Goal: Check status: Check status

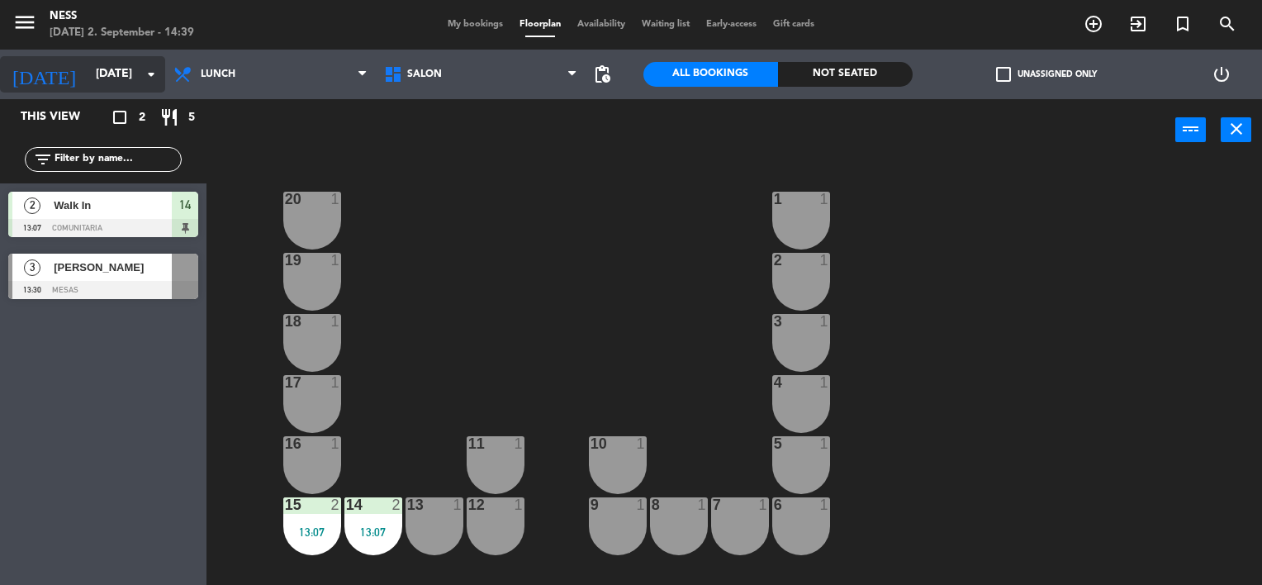
click at [126, 74] on input "[DATE]" at bounding box center [166, 74] width 157 height 30
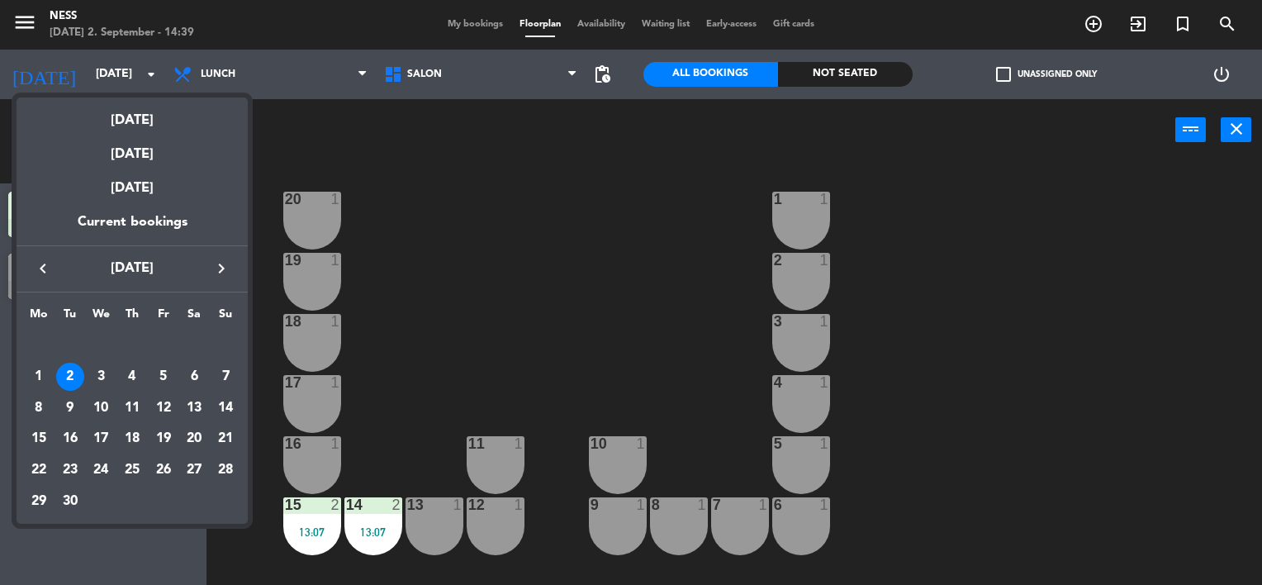
click at [478, 21] on div at bounding box center [631, 292] width 1262 height 585
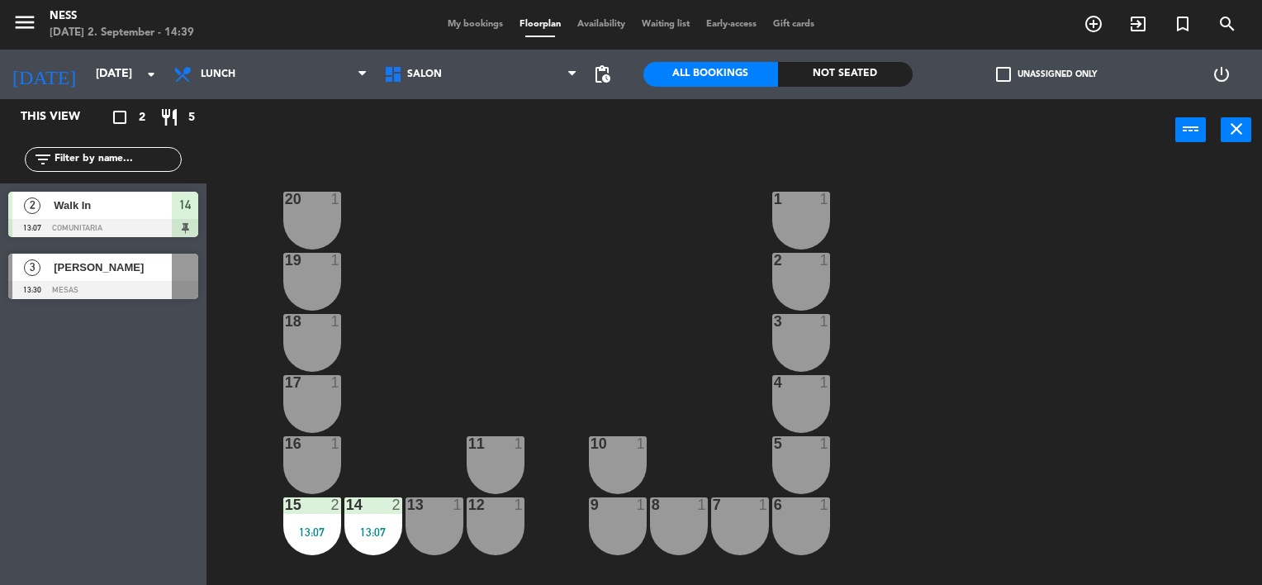
click at [478, 21] on span "My bookings" at bounding box center [476, 24] width 72 height 9
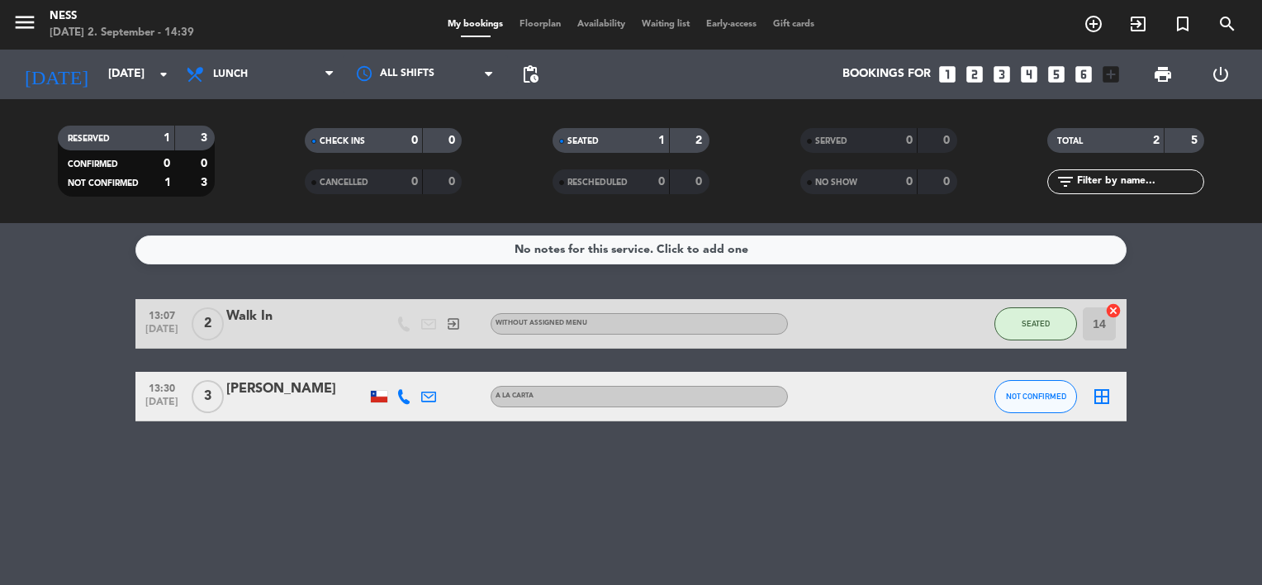
click at [543, 28] on span "Floorplan" at bounding box center [540, 24] width 58 height 9
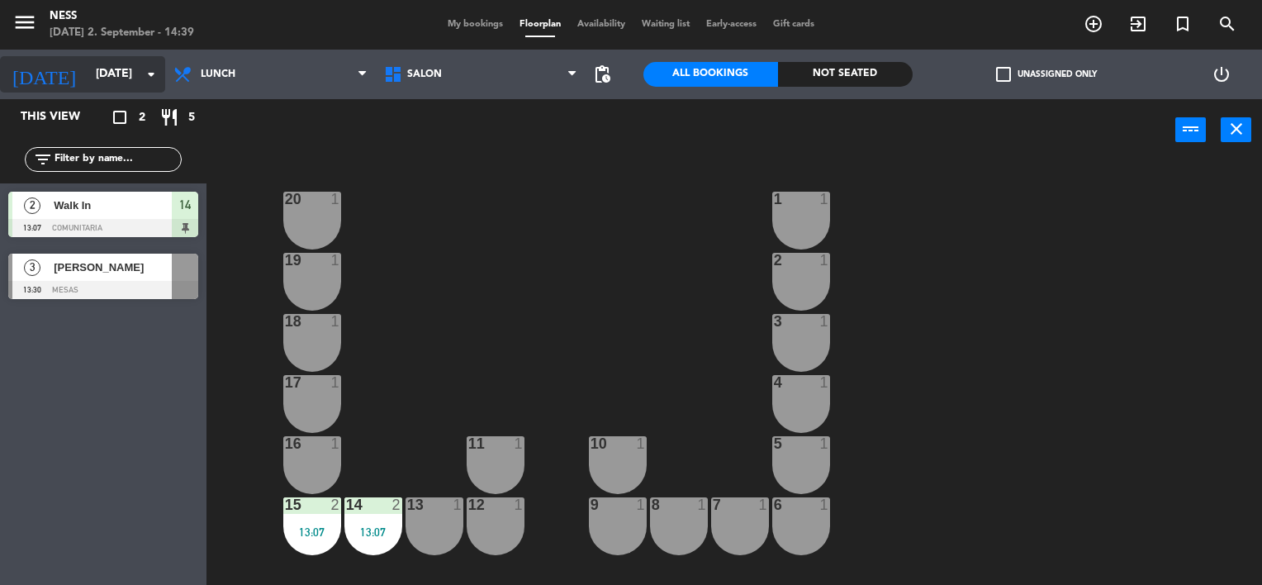
click at [93, 77] on input "[DATE]" at bounding box center [166, 74] width 157 height 30
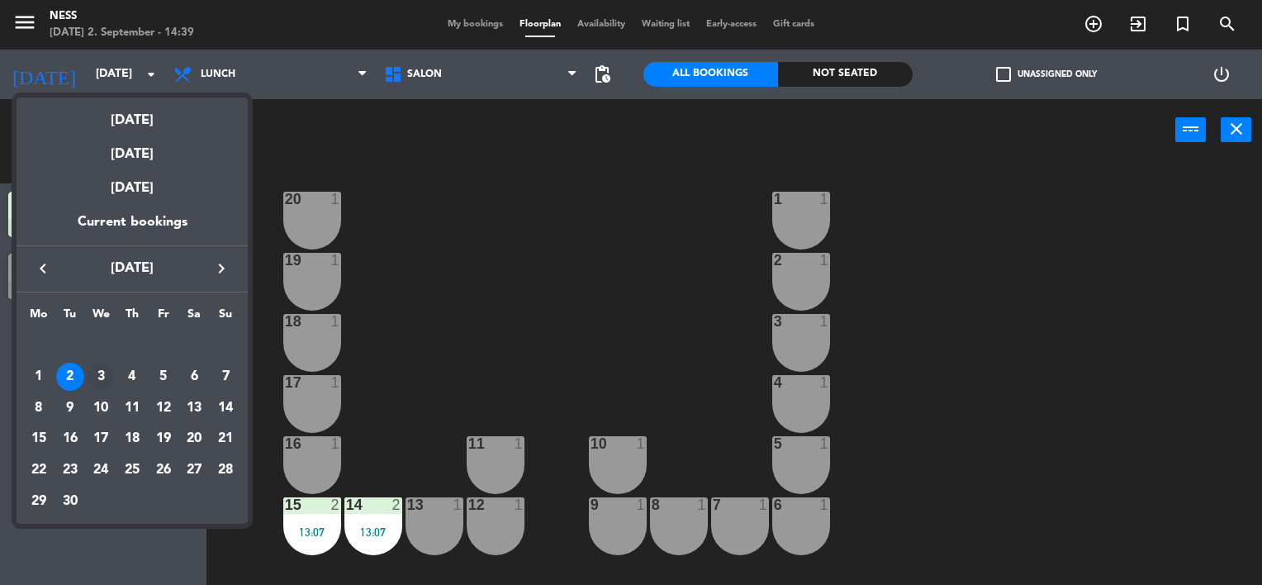
click at [93, 373] on div "3" at bounding box center [101, 377] width 28 height 28
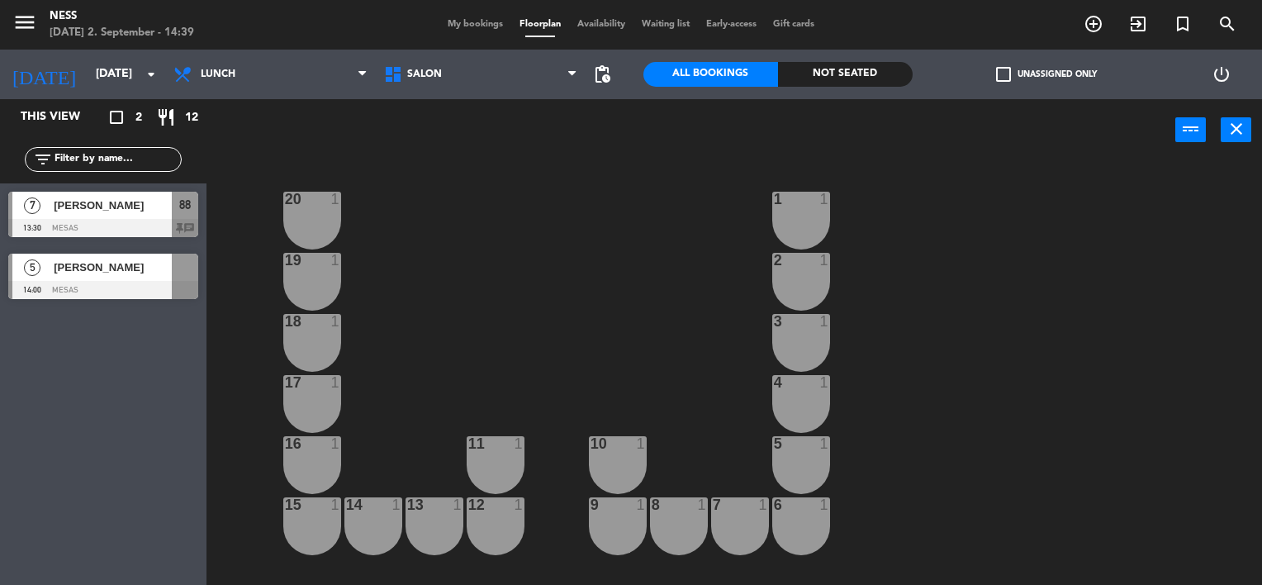
click at [112, 198] on span "[PERSON_NAME]" at bounding box center [113, 205] width 118 height 17
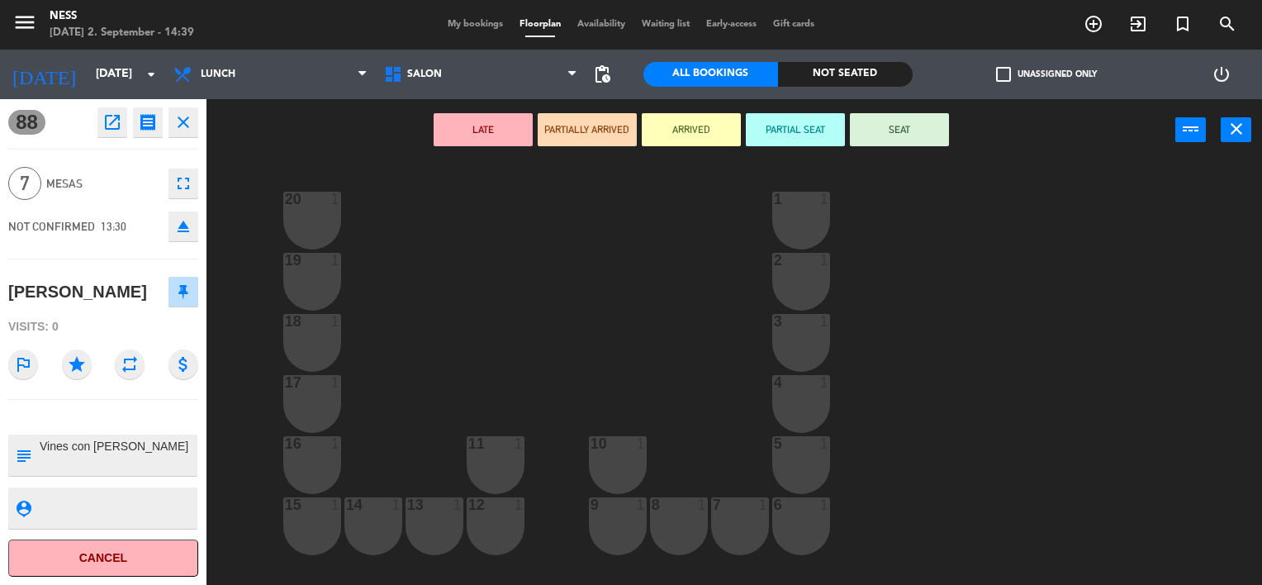
click at [346, 261] on div "1" at bounding box center [339, 260] width 27 height 15
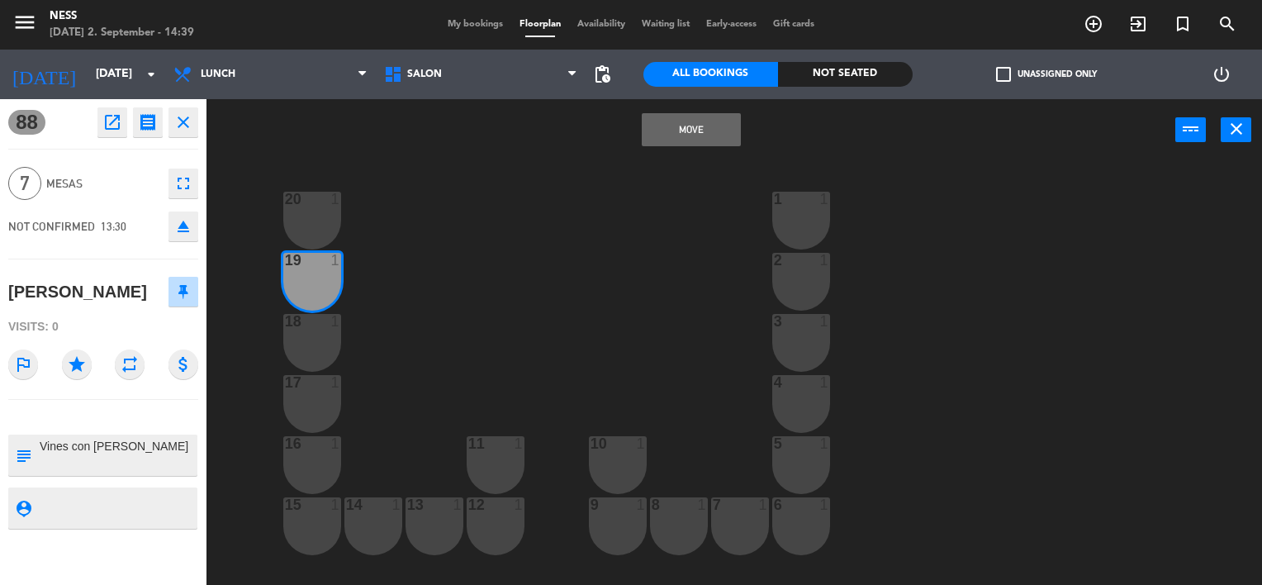
click at [419, 257] on div "20 1 1 1 19 1 2 1 18 1 3 1 17 1 4 1 16 1 11 1 10 1 5 1 12 1 14 1 13 1 15 1 9 1 …" at bounding box center [740, 374] width 1043 height 424
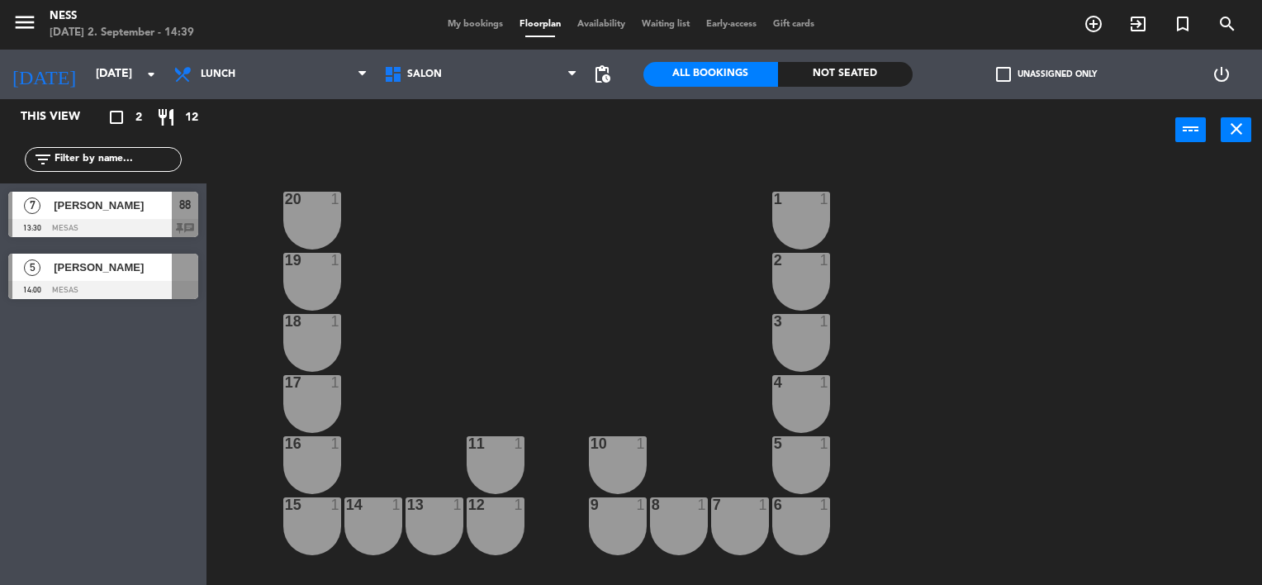
click at [97, 266] on span "[PERSON_NAME]" at bounding box center [113, 267] width 118 height 17
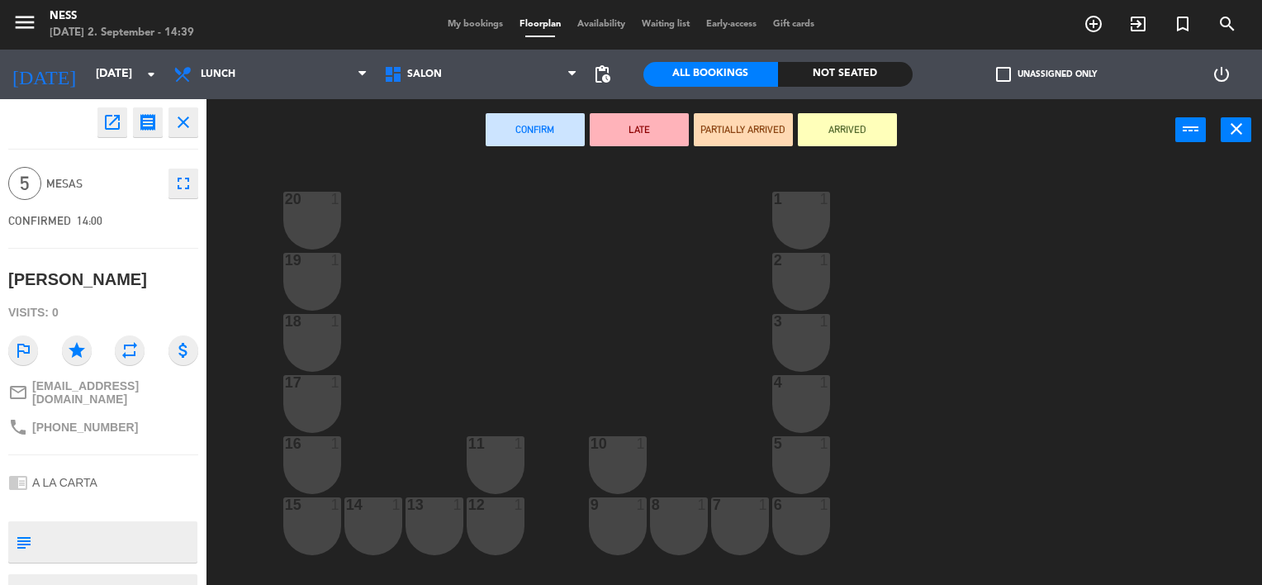
click at [515, 218] on div "20 1 1 1 19 1 2 1 18 1 3 1 17 1 4 1 16 1 11 1 10 1 5 1 12 1 14 1 13 1 15 1 9 1 …" at bounding box center [740, 374] width 1043 height 424
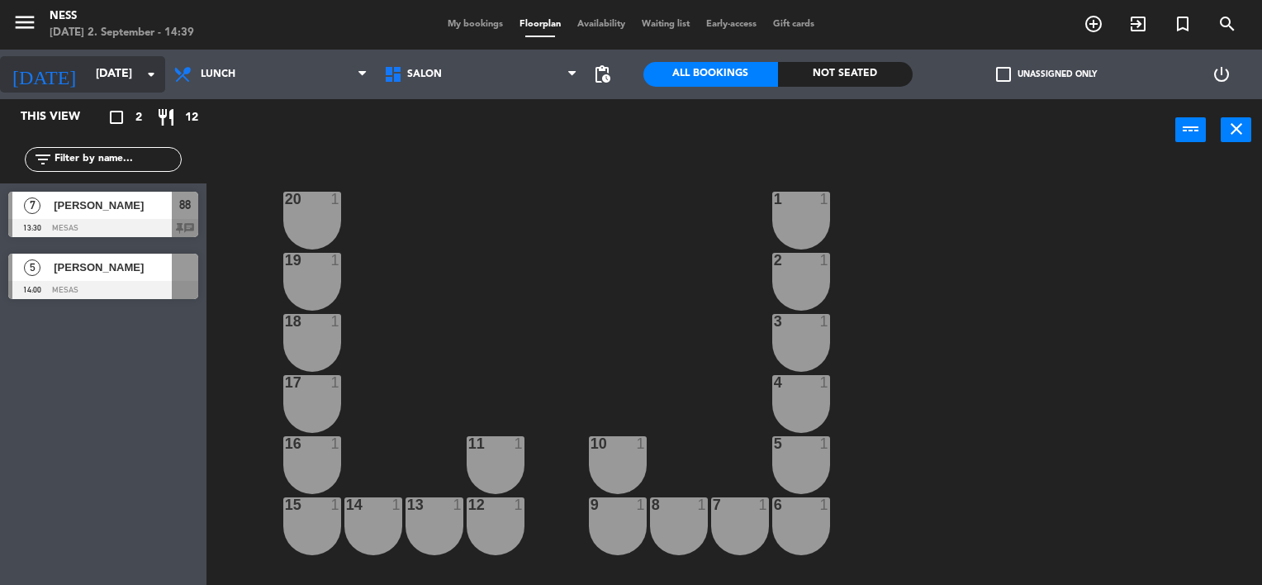
click at [121, 69] on input "[DATE]" at bounding box center [166, 74] width 157 height 30
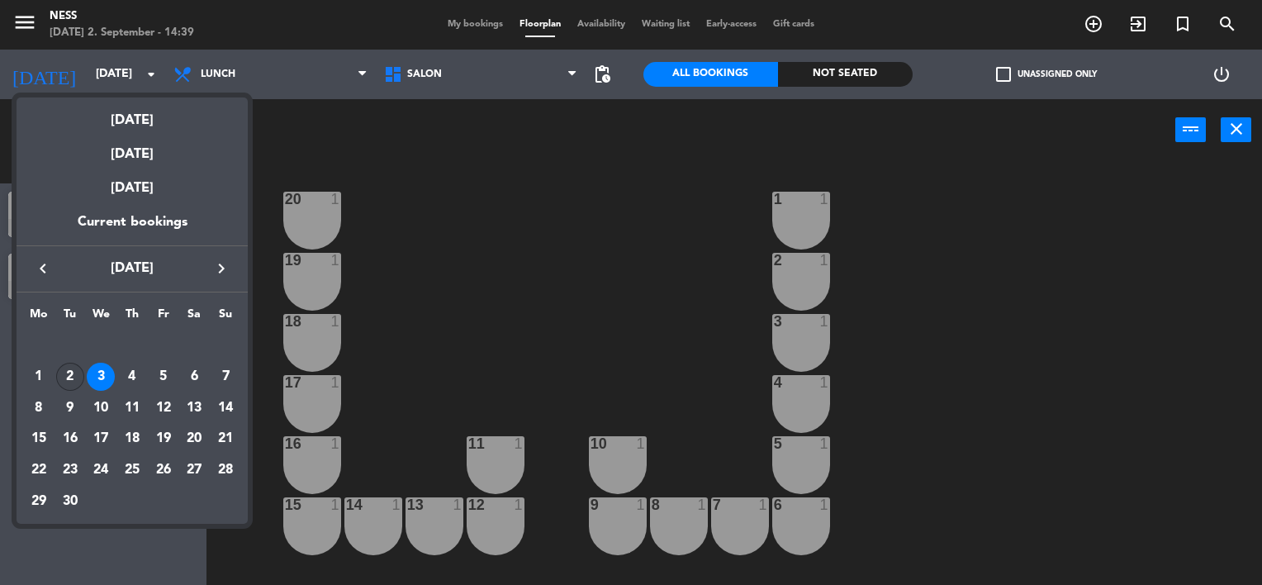
click at [69, 370] on div "2" at bounding box center [70, 377] width 28 height 28
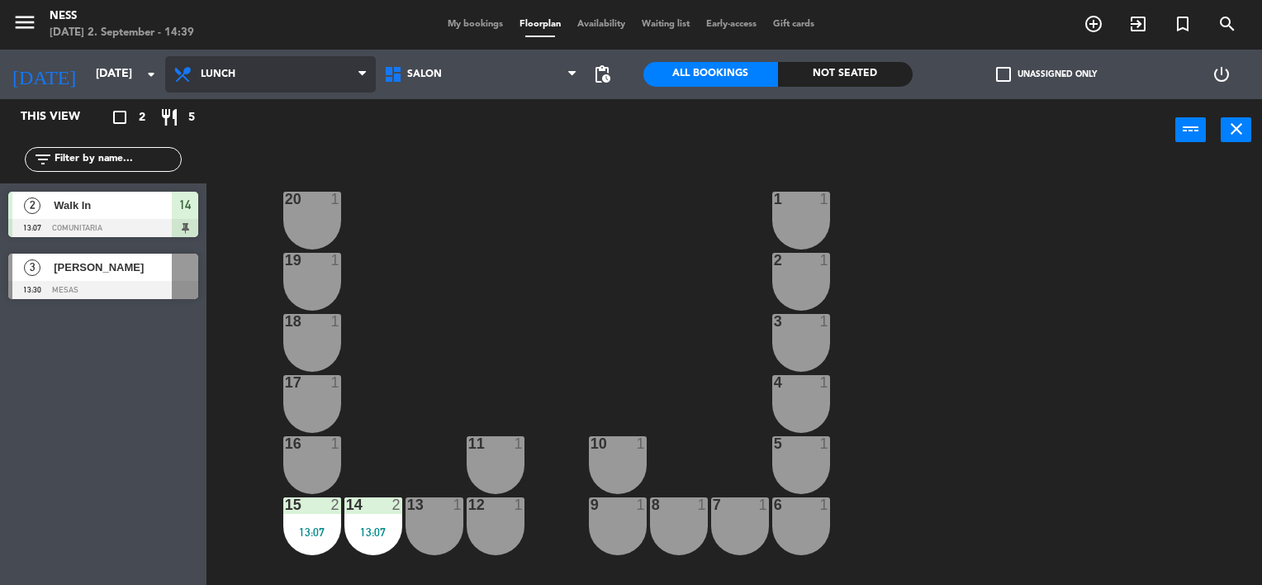
click at [232, 79] on span "Lunch" at bounding box center [218, 75] width 35 height 12
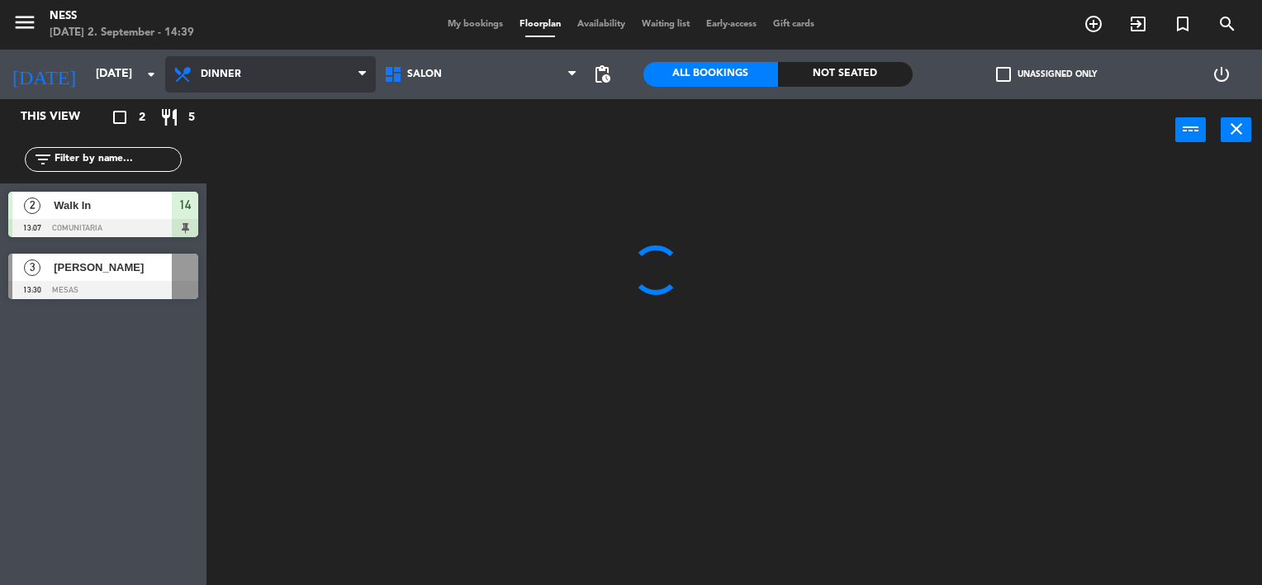
click at [229, 145] on ng-component "menu Ness [DATE] 2. September - 14:39 My bookings Floorplan Availability Waitin…" at bounding box center [631, 293] width 1262 height 586
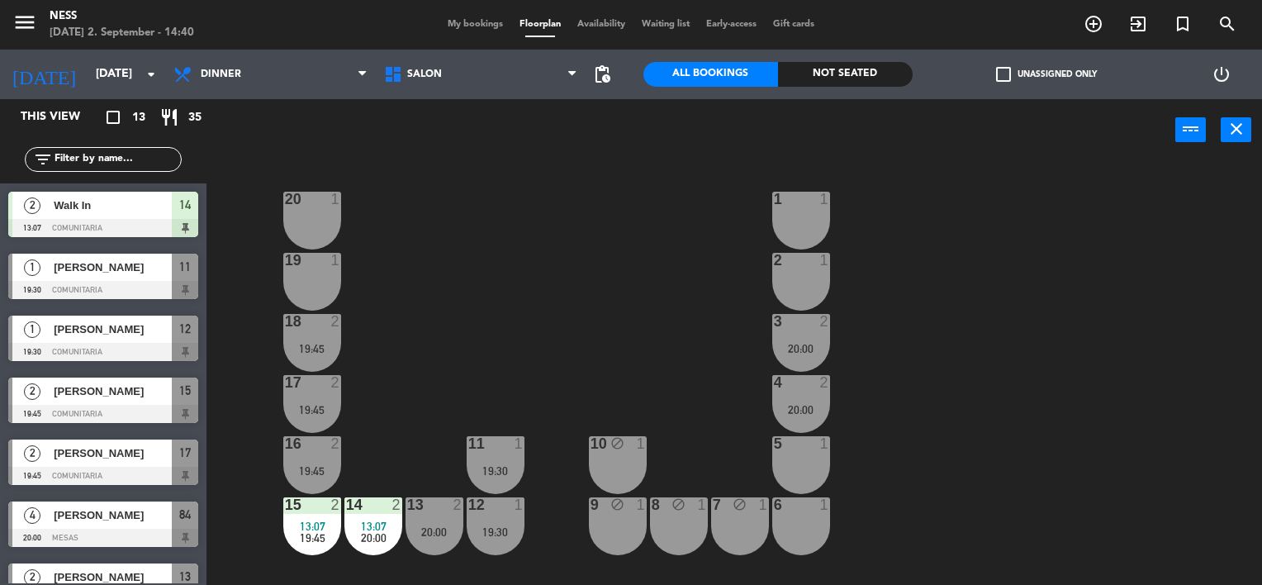
click at [117, 202] on span "Walk In" at bounding box center [113, 205] width 118 height 17
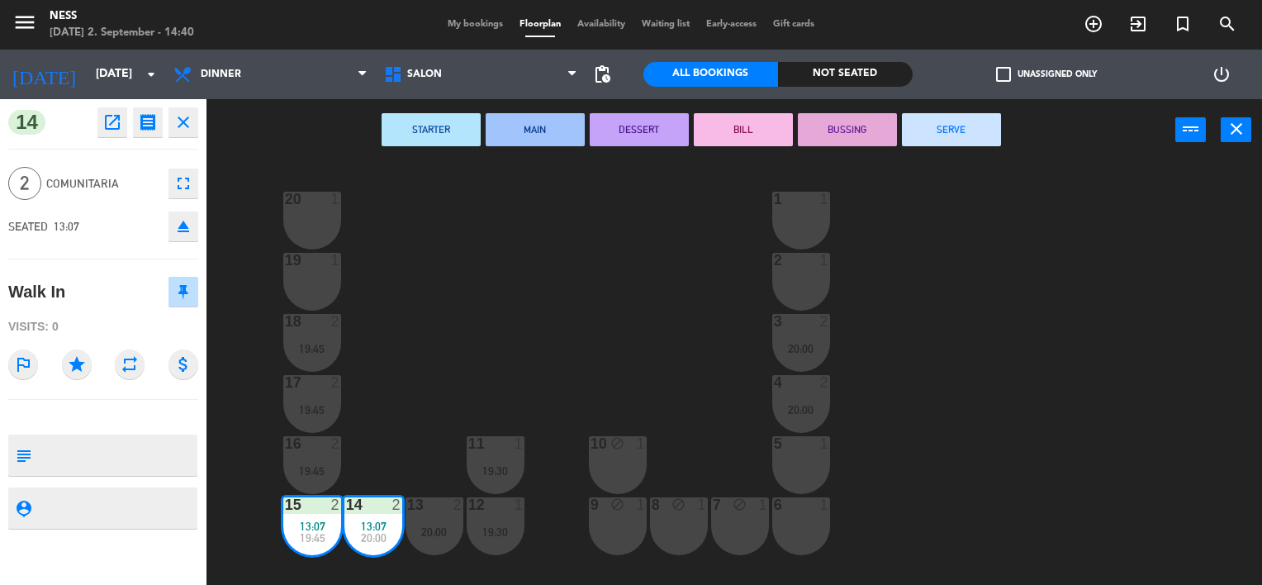
click at [952, 139] on button "SERVE" at bounding box center [951, 129] width 99 height 33
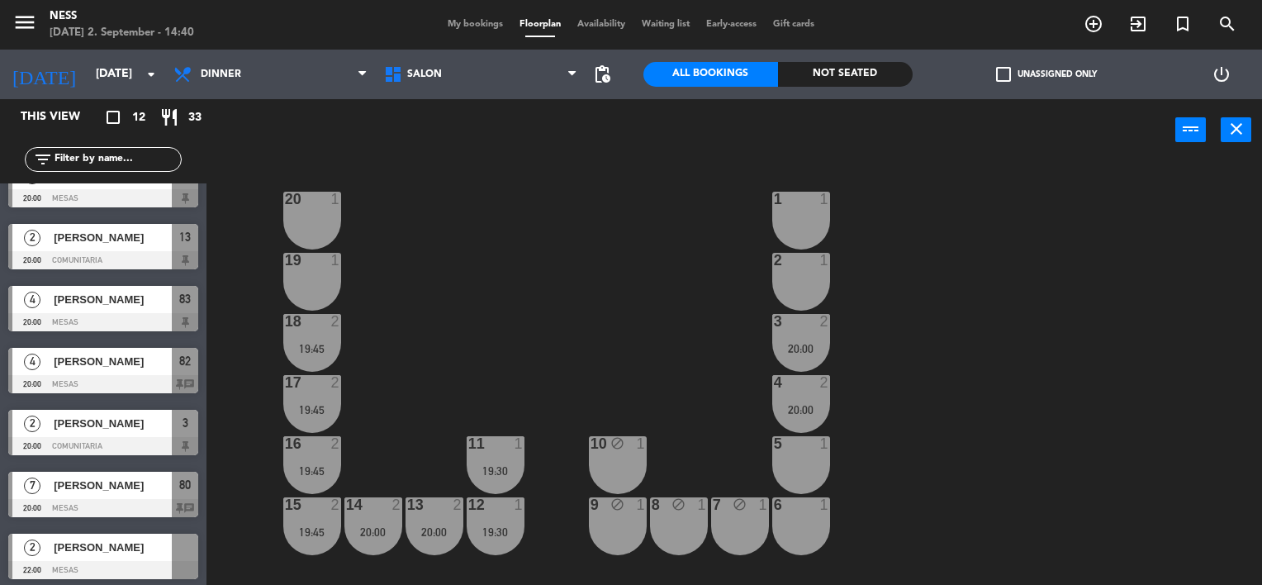
scroll to position [344, 0]
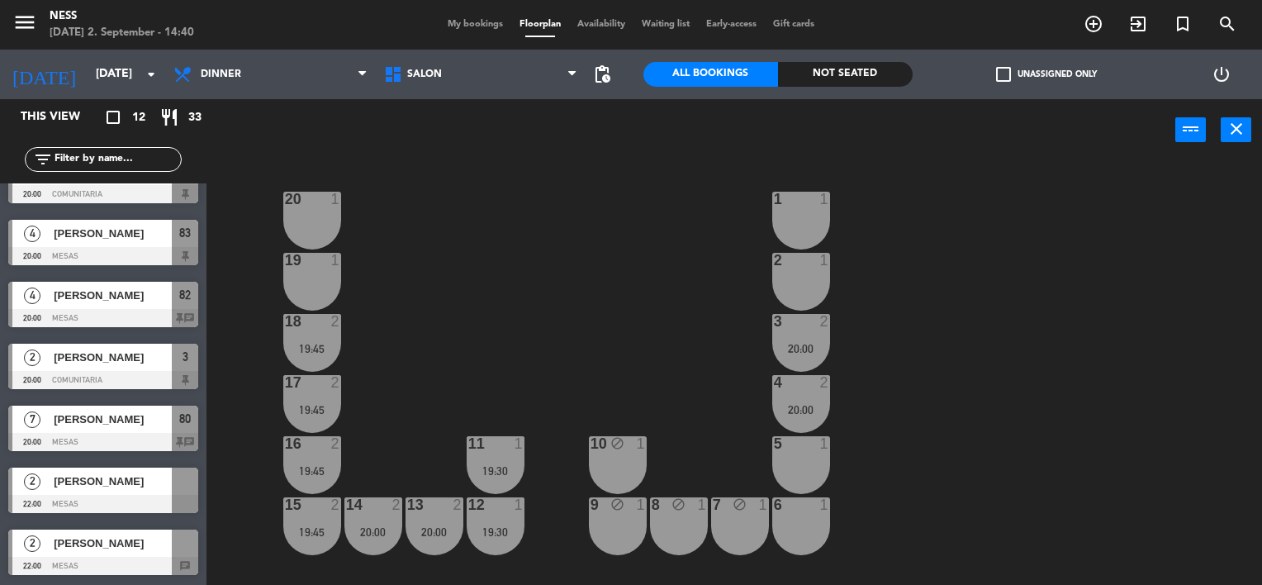
click at [95, 539] on span "[PERSON_NAME]" at bounding box center [113, 543] width 118 height 17
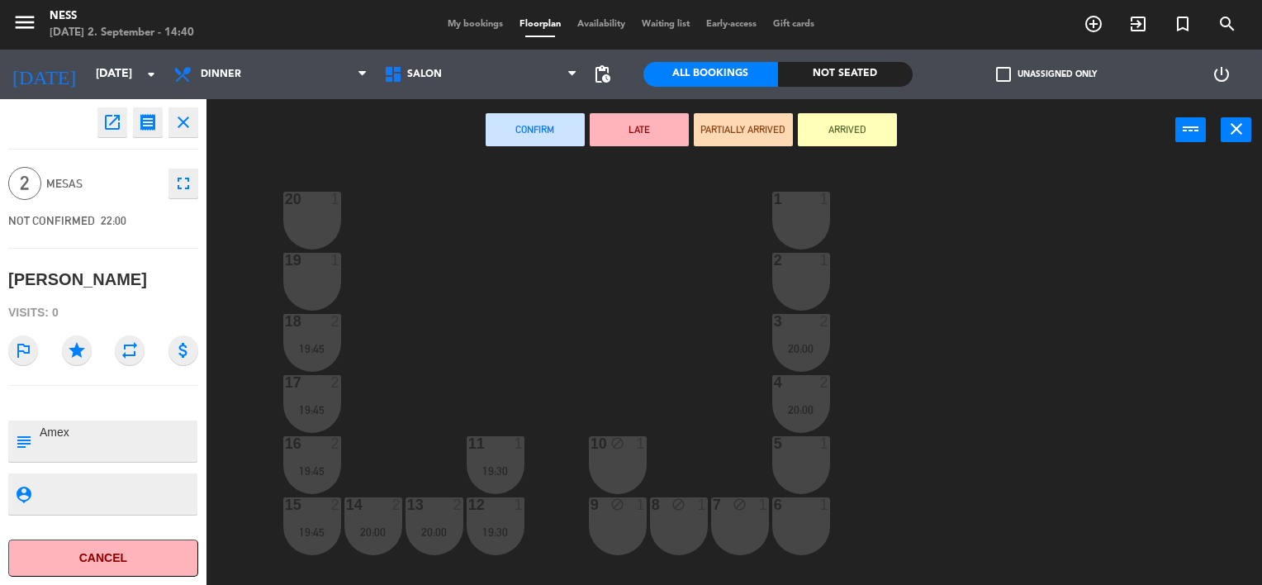
click at [396, 335] on div "20 1 1 1 19 1 2 1 18 2 19:45 3 2 20:00 17 2 19:45 4 2 20:00 16 2 19:45 11 1 19:…" at bounding box center [740, 374] width 1043 height 424
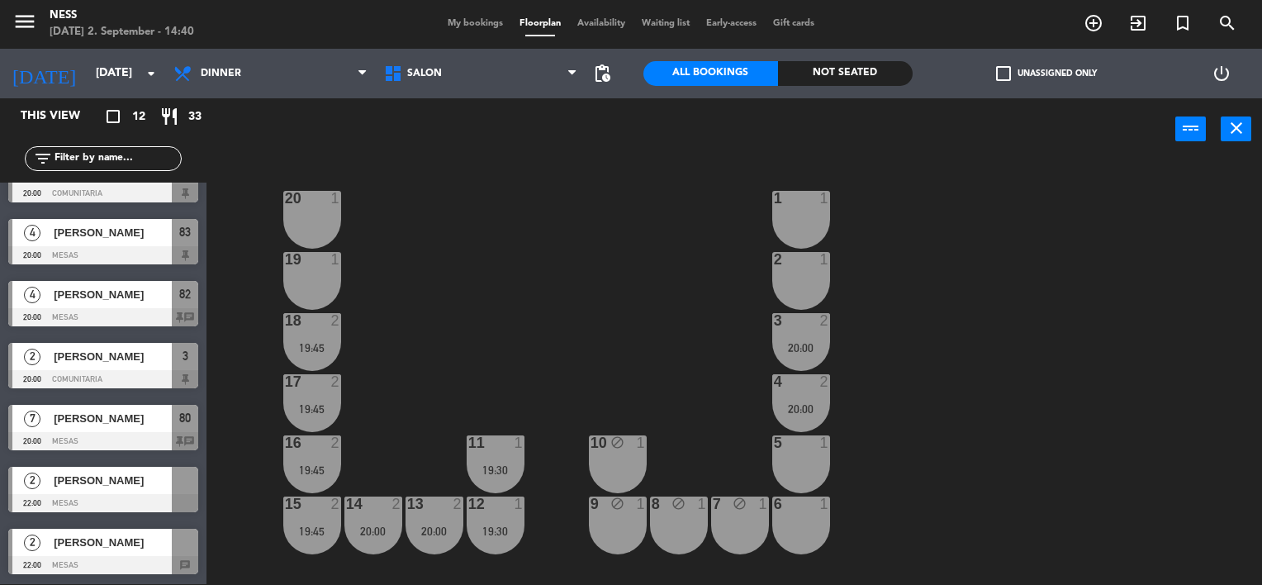
scroll to position [0, 0]
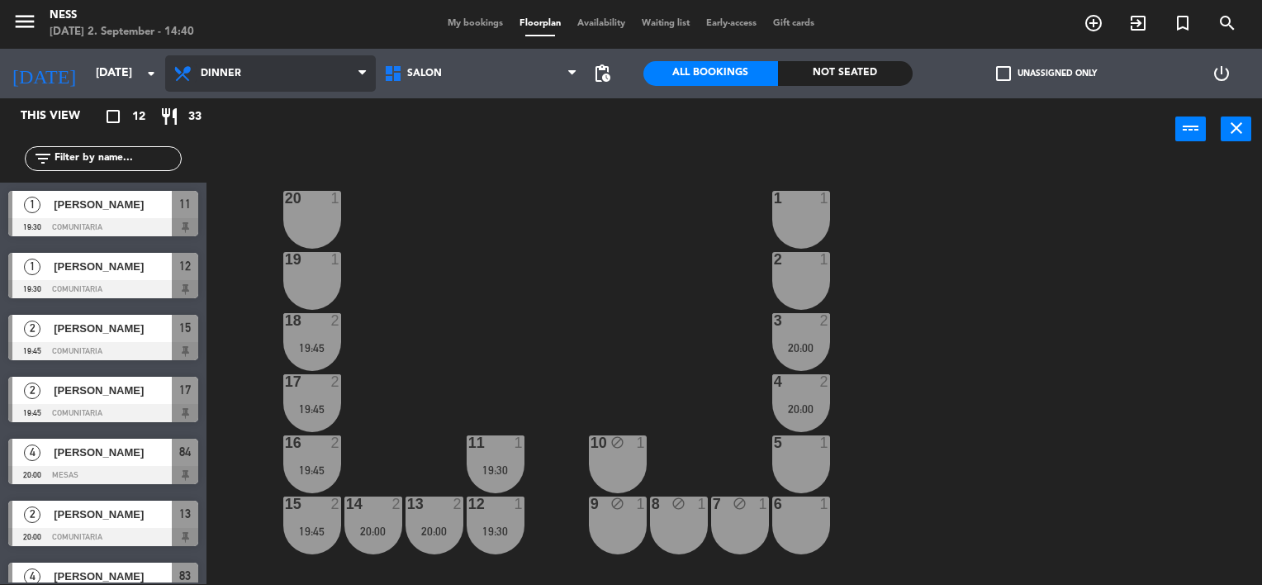
click at [189, 80] on icon at bounding box center [185, 74] width 24 height 20
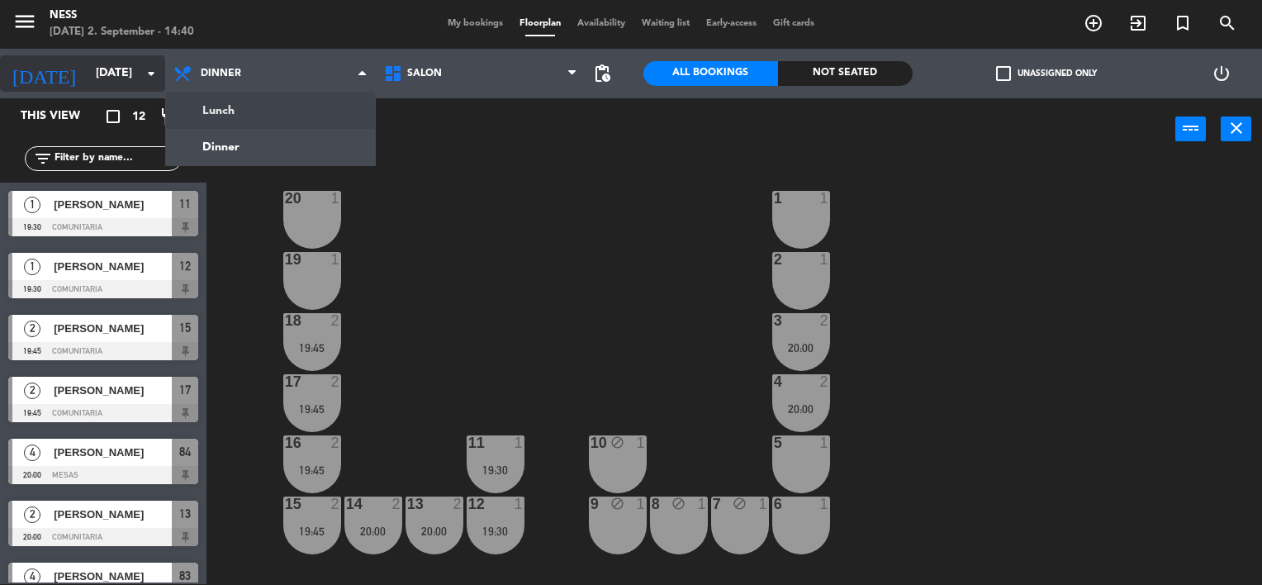
click at [114, 76] on input "[DATE]" at bounding box center [166, 74] width 157 height 30
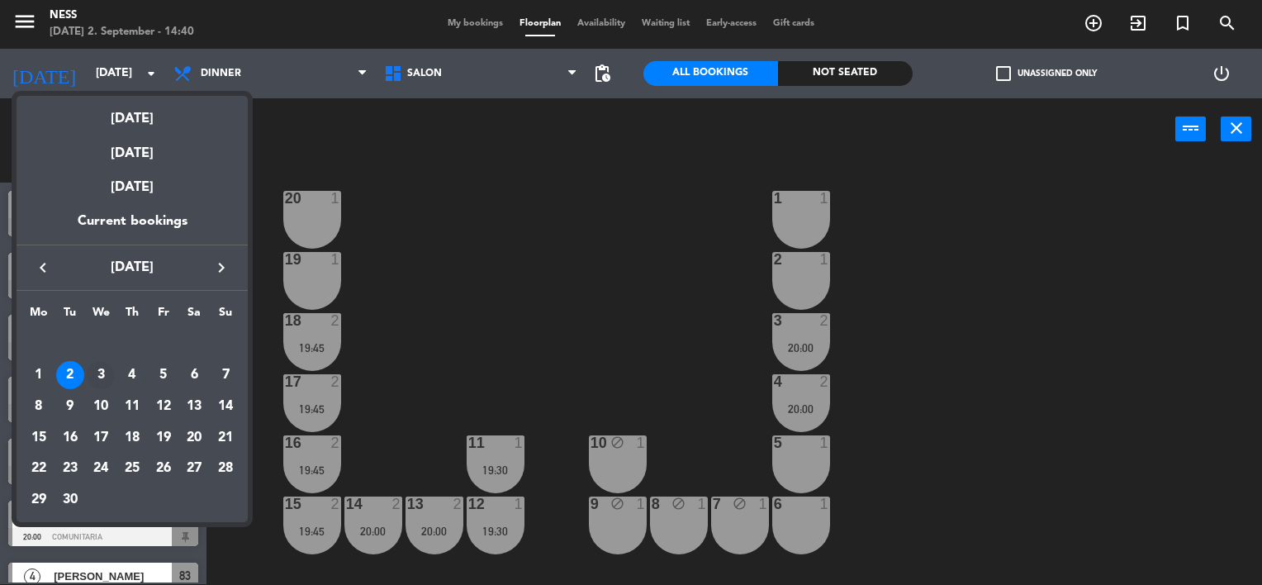
click at [93, 367] on div "3" at bounding box center [101, 375] width 28 height 28
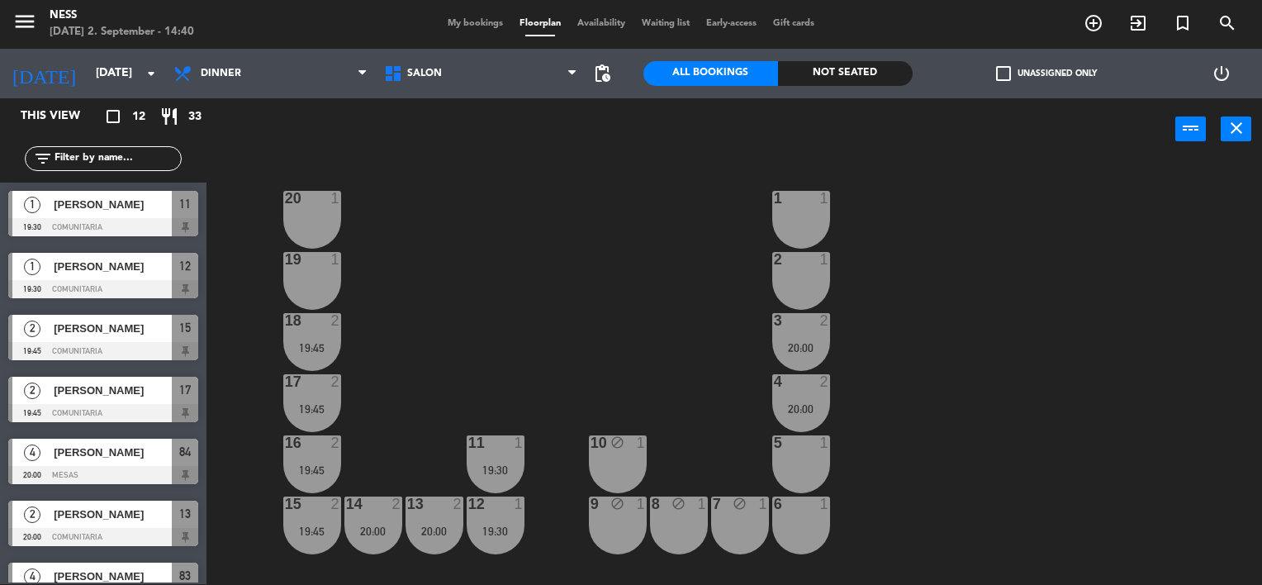
type input "[DATE]"
